Goal: Find contact information: Find contact information

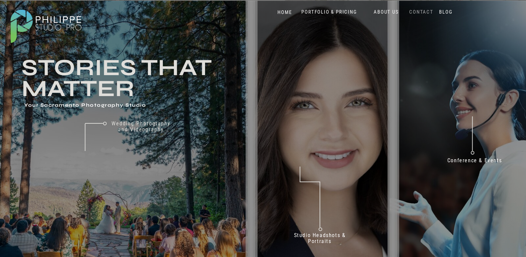
click at [417, 12] on nav "CONTACT" at bounding box center [421, 12] width 27 height 6
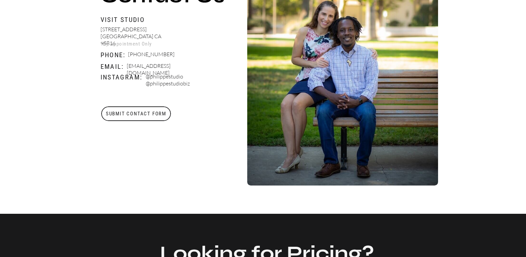
scroll to position [299, 0]
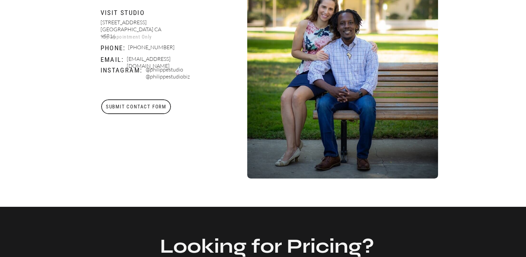
click at [145, 102] on h3 "Submit Contact Form" at bounding box center [136, 106] width 71 height 15
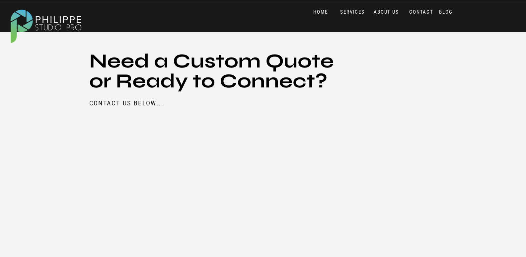
scroll to position [725, 0]
